Goal: Obtain resource: Download file/media

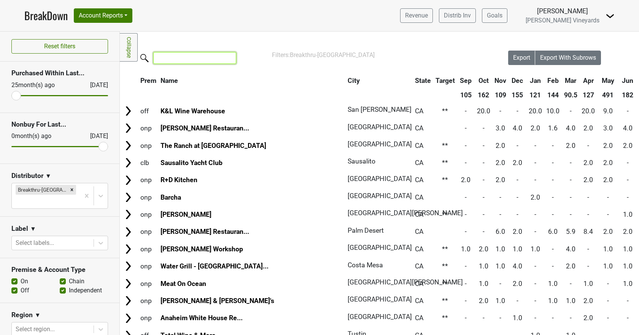
click at [177, 59] on input "search" at bounding box center [194, 58] width 83 height 12
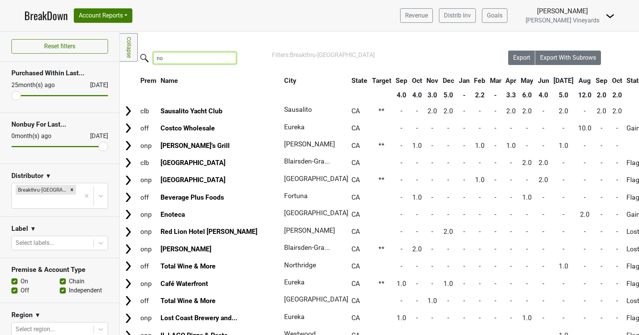
type input "n"
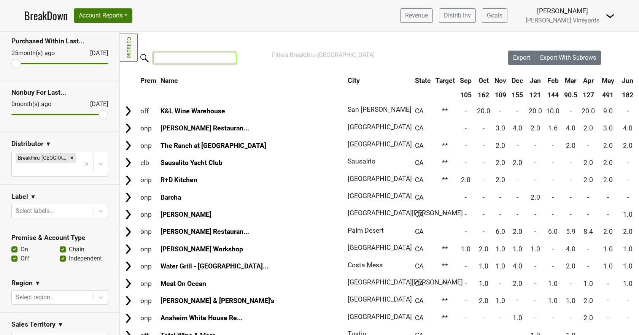
scroll to position [76, 0]
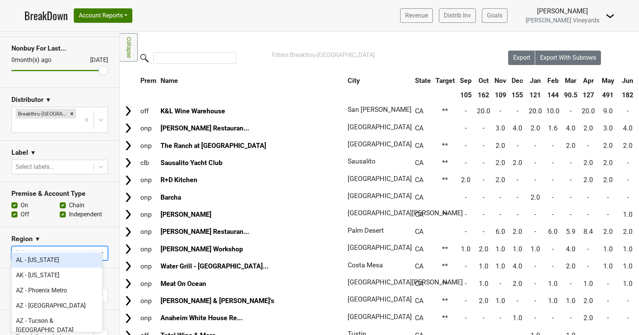
click at [97, 249] on icon at bounding box center [101, 253] width 8 height 8
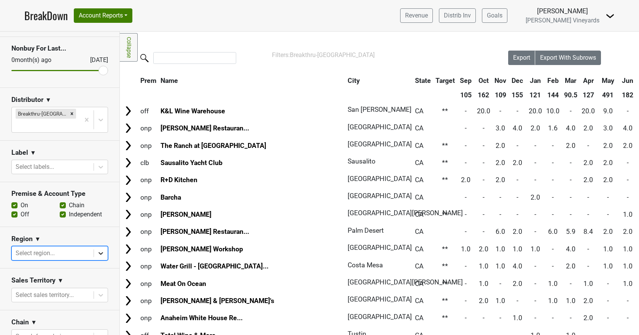
click at [97, 249] on icon at bounding box center [101, 253] width 8 height 8
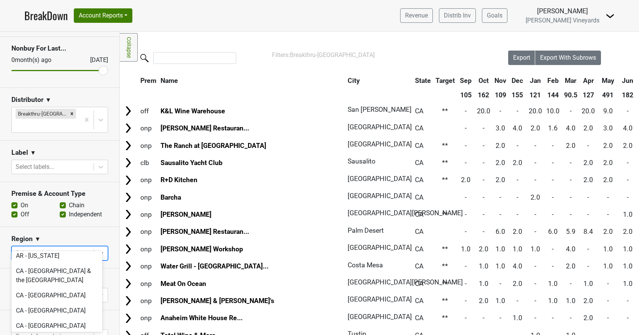
scroll to position [114, 0]
click at [59, 263] on div "CA - [GEOGRAPHIC_DATA] & the [GEOGRAPHIC_DATA]" at bounding box center [56, 275] width 91 height 24
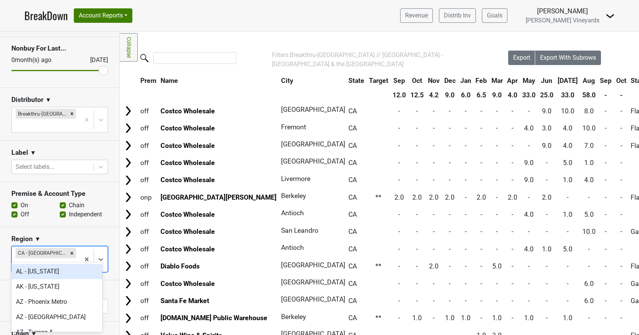
click at [52, 260] on div at bounding box center [46, 265] width 60 height 11
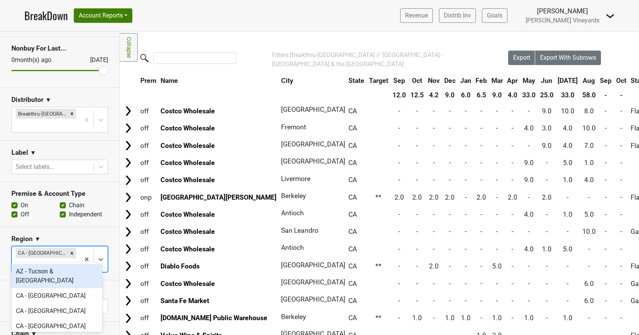
type input "ca"
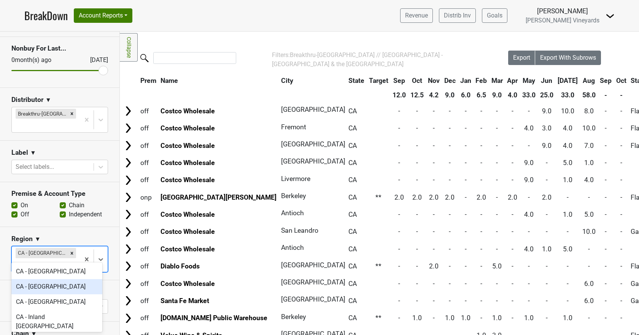
click at [45, 291] on div "CA - [GEOGRAPHIC_DATA]" at bounding box center [56, 286] width 91 height 15
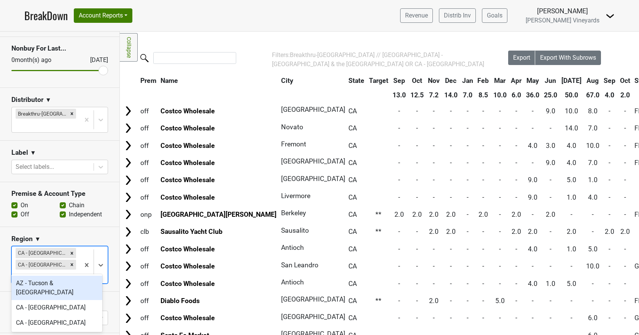
type input "ca"
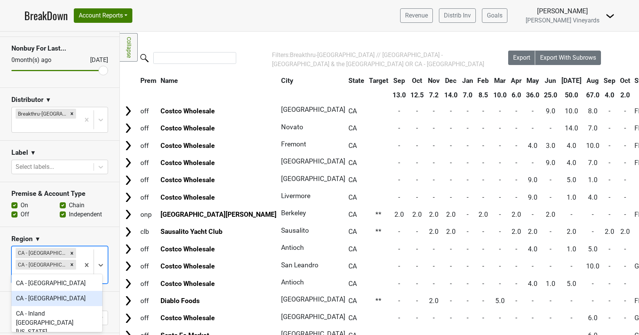
scroll to position [38, 0]
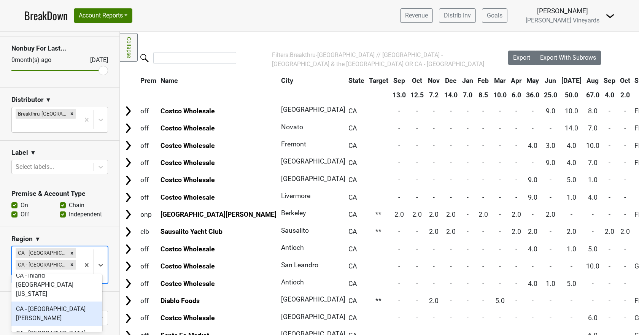
click at [43, 302] on div "CA - [GEOGRAPHIC_DATA][PERSON_NAME]" at bounding box center [56, 314] width 91 height 24
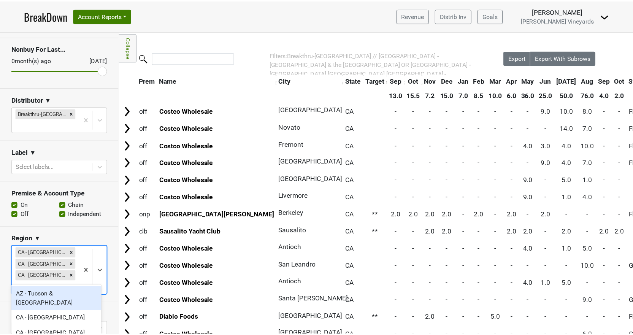
scroll to position [65, 0]
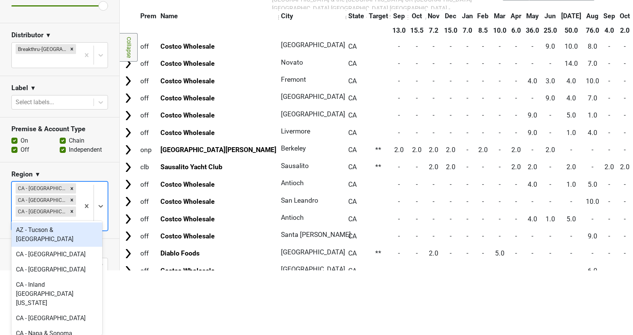
type input "ca"
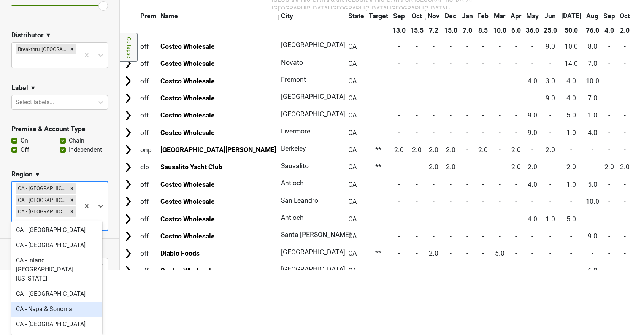
click at [40, 302] on div "CA - Napa & Sonoma" at bounding box center [56, 309] width 91 height 15
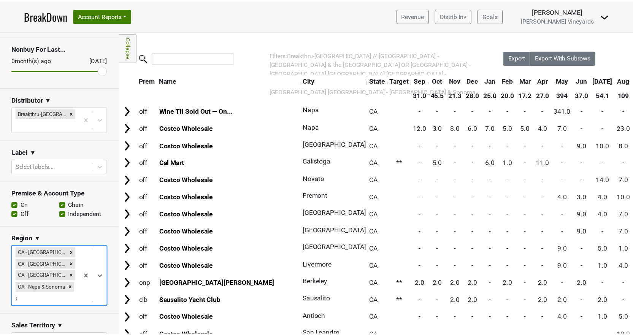
scroll to position [76, 0]
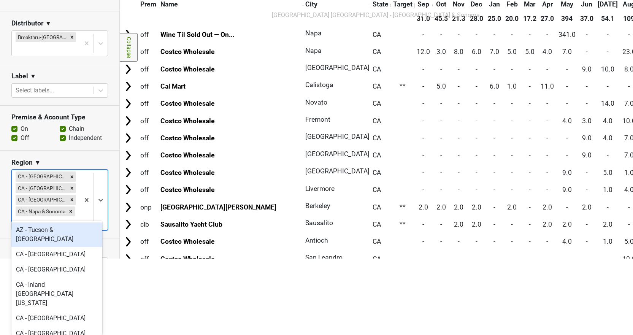
type input "ca"
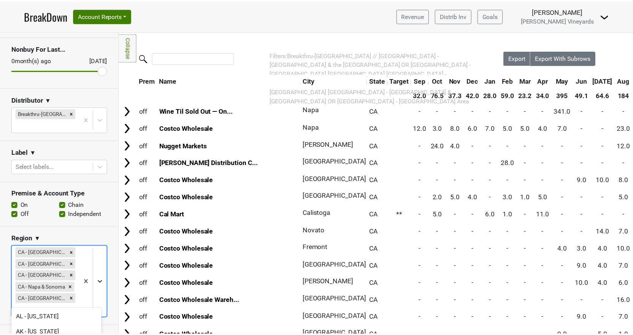
scroll to position [88, 0]
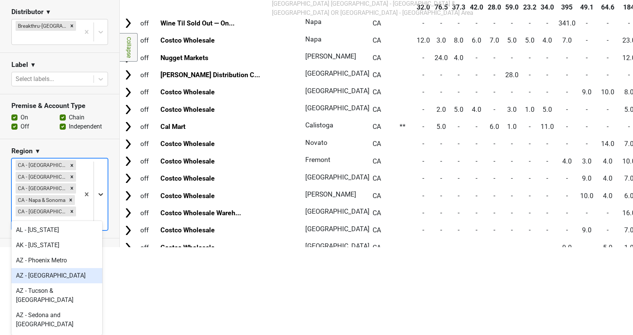
click at [95, 247] on body "BreakDown Account Reports SuperRanker Map Award Progress Chain Compliance CRM N…" at bounding box center [316, 79] width 633 height 335
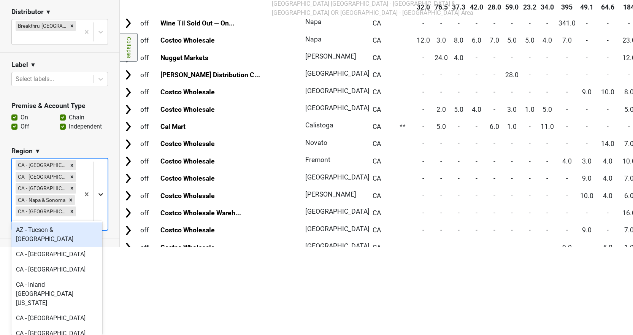
type input "ca"
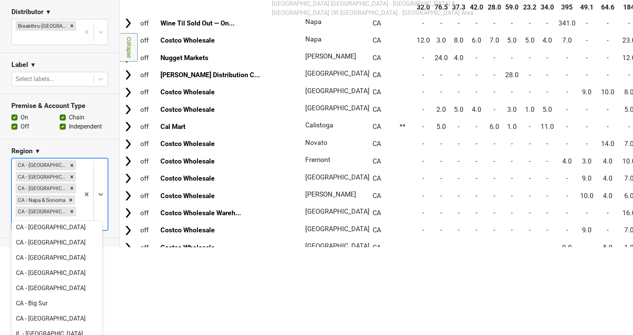
scroll to position [84, 0]
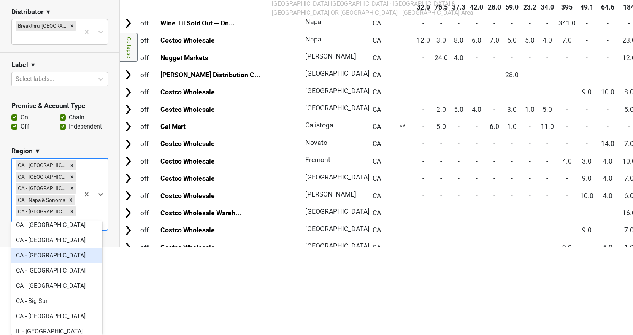
click at [67, 249] on div "CA - [GEOGRAPHIC_DATA]" at bounding box center [56, 255] width 91 height 15
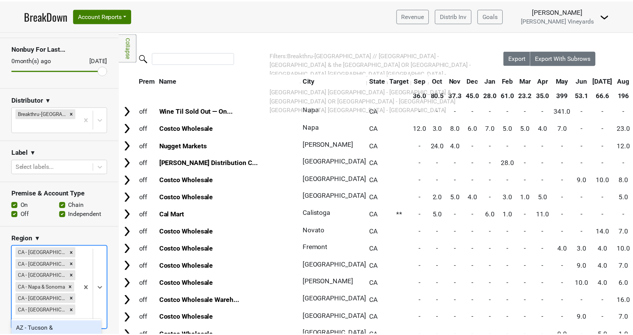
scroll to position [99, 0]
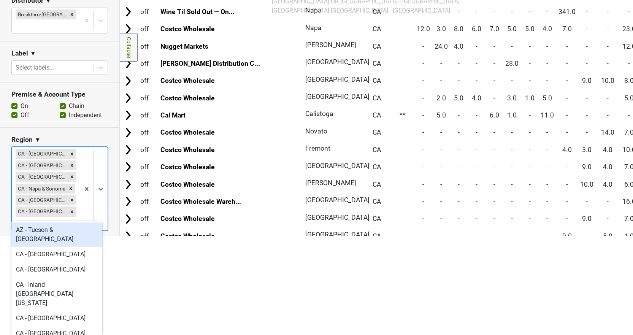
type input "ca"
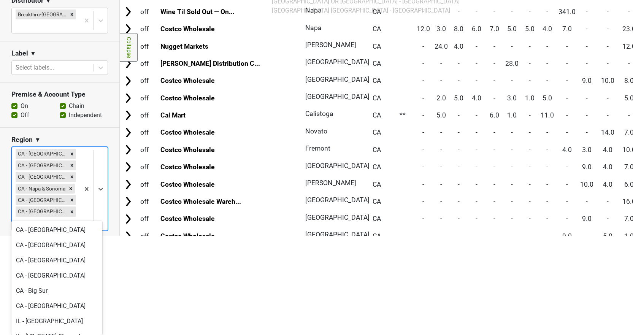
scroll to position [94, 0]
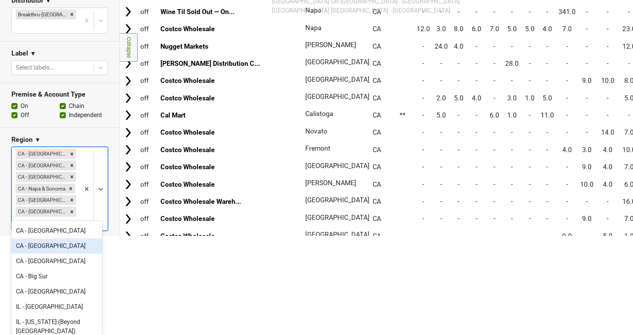
click at [48, 238] on div "CA - [GEOGRAPHIC_DATA]" at bounding box center [56, 245] width 91 height 15
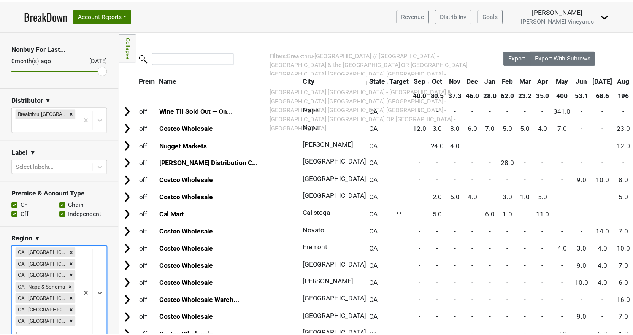
scroll to position [111, 0]
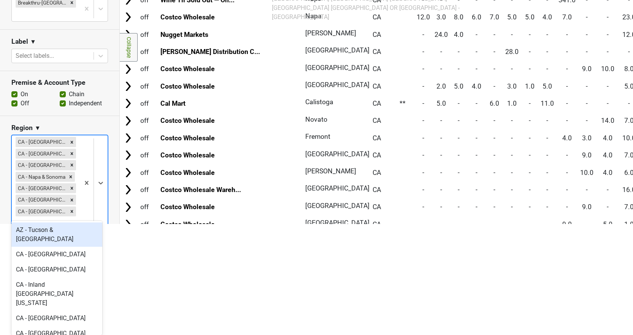
type input "ca"
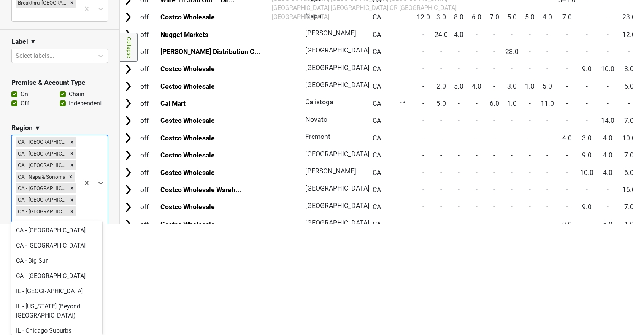
scroll to position [93, 0]
click at [57, 242] on div "CA - [GEOGRAPHIC_DATA]" at bounding box center [56, 246] width 91 height 15
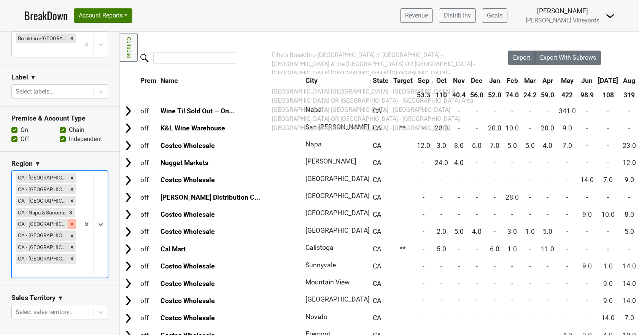
scroll to position [152, 0]
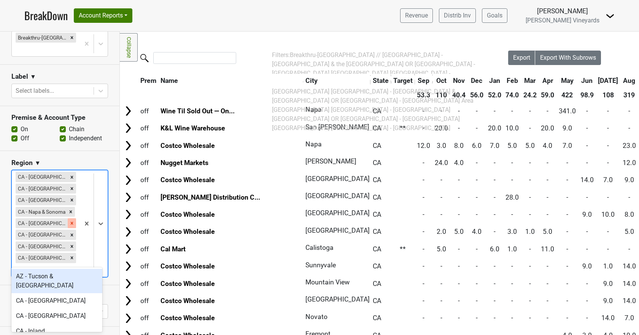
type input "ca"
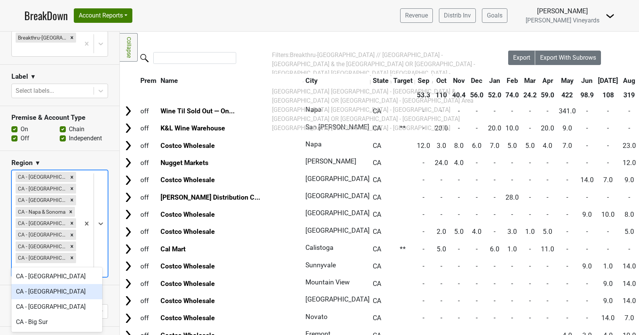
scroll to position [76, 0]
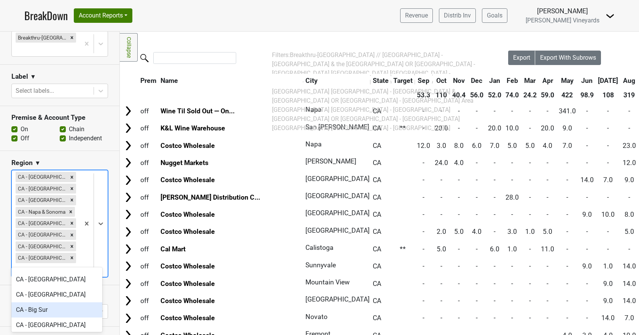
click at [58, 302] on div "CA - Big Sur" at bounding box center [56, 309] width 91 height 15
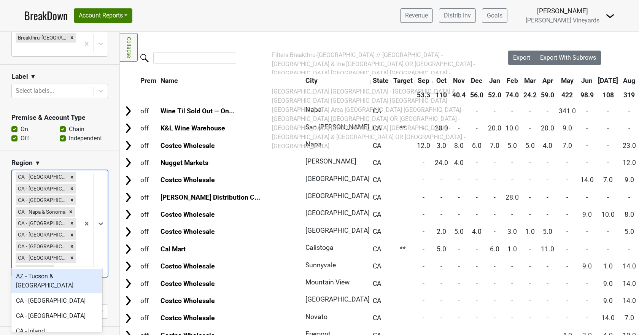
type input "ca"
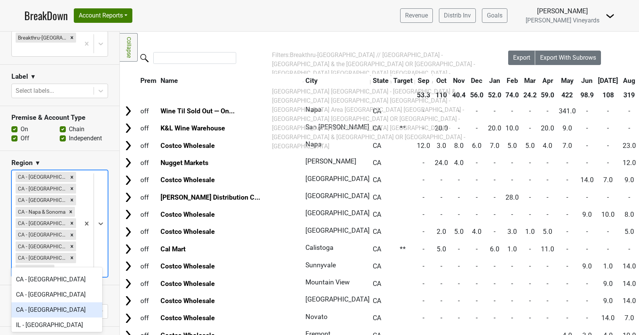
click at [40, 302] on div "CA - [GEOGRAPHIC_DATA]" at bounding box center [56, 309] width 91 height 15
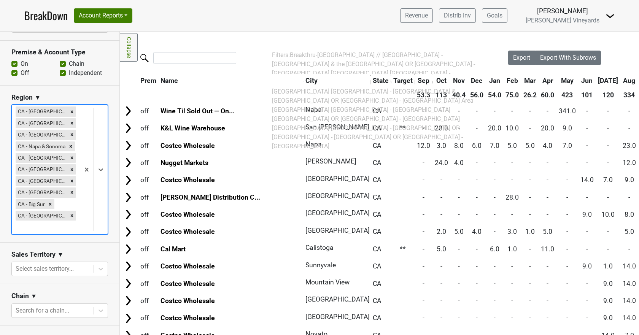
scroll to position [228, 0]
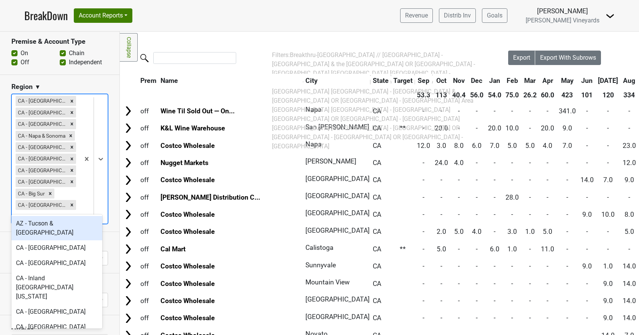
type input "ca"
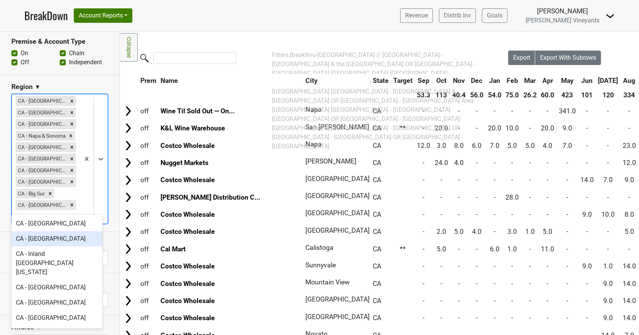
click at [48, 244] on div "CA - [GEOGRAPHIC_DATA]" at bounding box center [56, 238] width 91 height 15
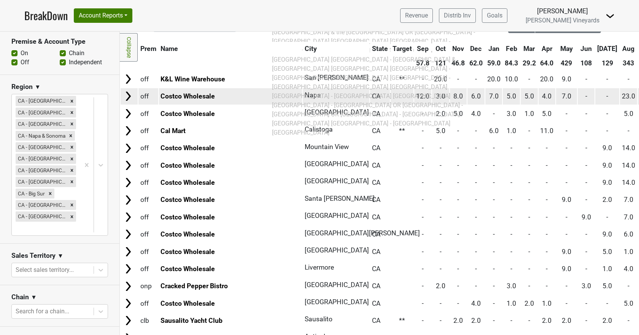
scroll to position [0, 0]
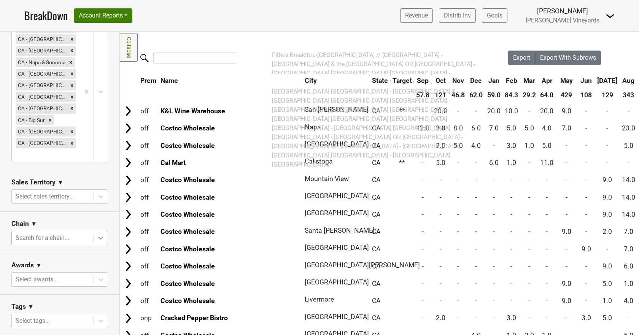
scroll to position [114, 0]
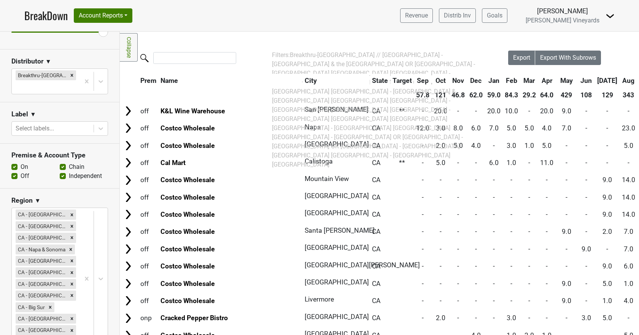
click at [69, 162] on label "Chain" at bounding box center [77, 166] width 16 height 9
click at [60, 162] on input "Chain" at bounding box center [63, 166] width 6 height 8
checkbox input "false"
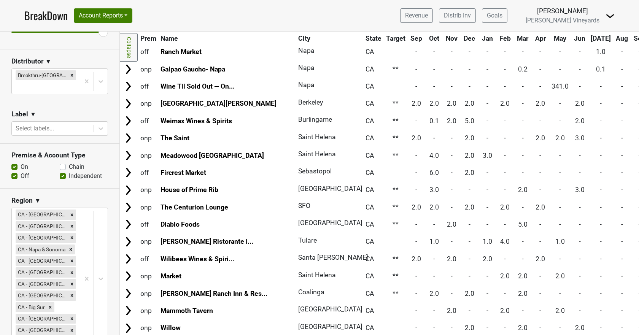
scroll to position [0, 0]
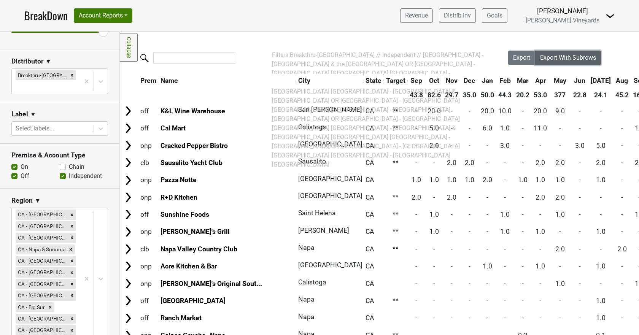
click at [543, 56] on span "Export With Subrows" at bounding box center [568, 57] width 56 height 7
click at [553, 57] on span "Export With Subrows" at bounding box center [568, 57] width 56 height 7
click at [56, 17] on link "BreakDown" at bounding box center [45, 16] width 43 height 16
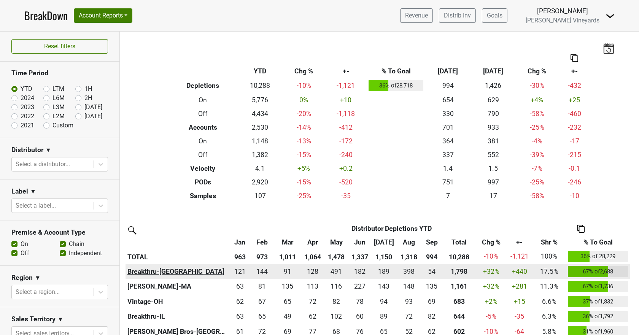
click at [151, 273] on th "Breakthru-[GEOGRAPHIC_DATA]" at bounding box center [176, 271] width 103 height 15
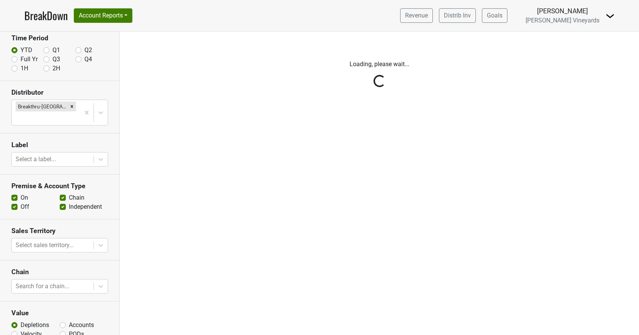
scroll to position [65, 0]
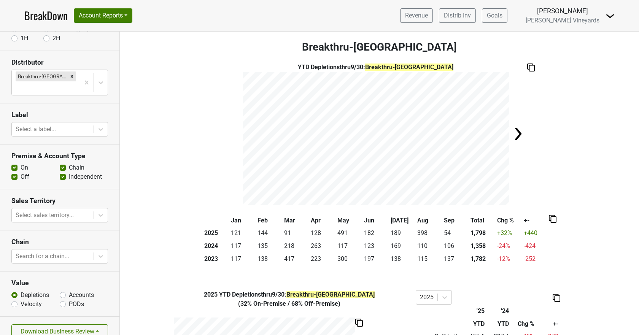
click at [69, 290] on label "Accounts" at bounding box center [81, 294] width 25 height 9
click at [60, 290] on input "Accounts" at bounding box center [63, 294] width 6 height 8
radio input "true"
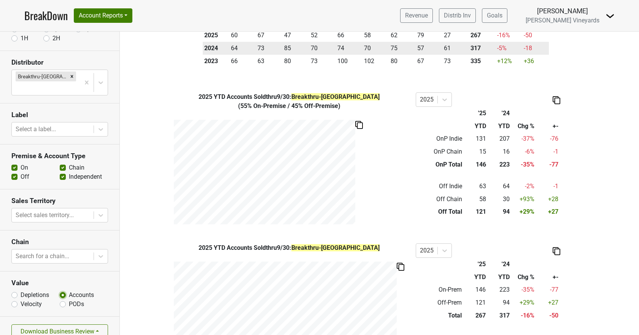
scroll to position [248, 0]
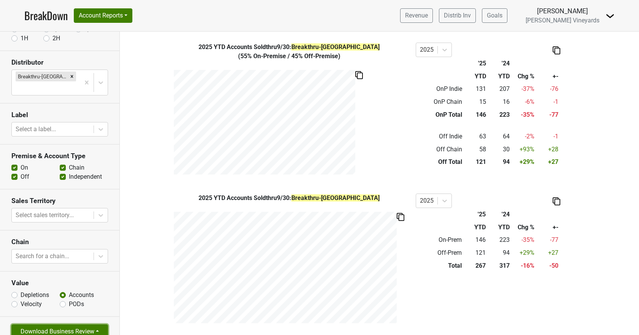
click at [83, 324] on button "Download Business Review" at bounding box center [59, 331] width 97 height 14
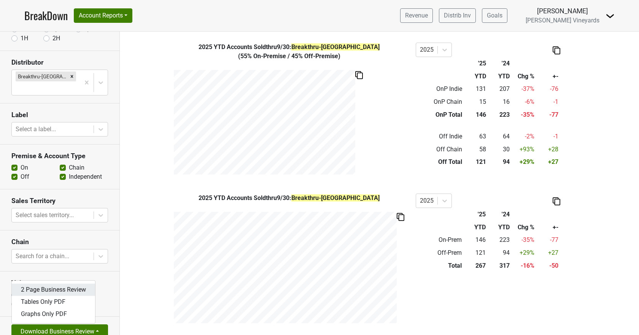
click at [78, 284] on link "2 Page Business Review" at bounding box center [53, 290] width 83 height 12
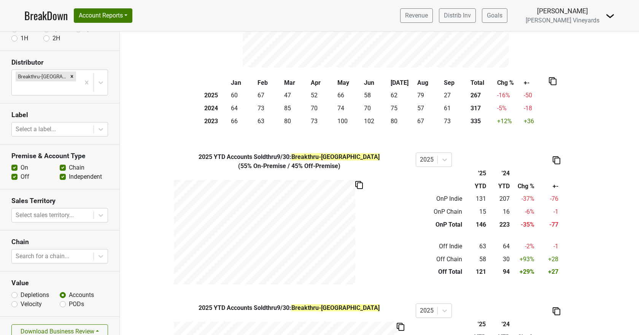
scroll to position [19, 0]
